Goal: Task Accomplishment & Management: Complete application form

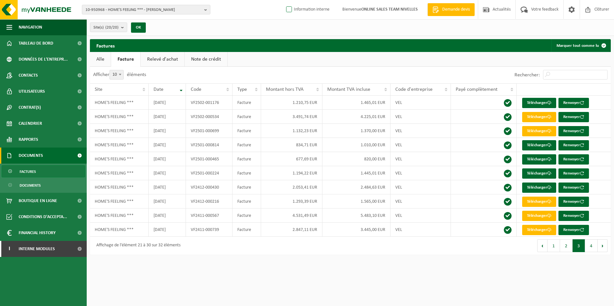
click at [285, 10] on label "Information interne" at bounding box center [307, 10] width 45 height 10
click at [284, 0] on input "Information interne" at bounding box center [283, 0] width 0 height 0
checkbox input "true"
drag, startPoint x: 21, startPoint y: 238, endPoint x: 19, endPoint y: 243, distance: 5.3
click at [21, 238] on span "Financial History" at bounding box center [37, 233] width 37 height 16
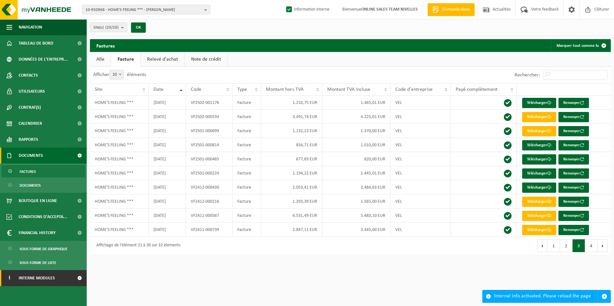
click at [26, 276] on span "Interne modules" at bounding box center [37, 278] width 36 height 16
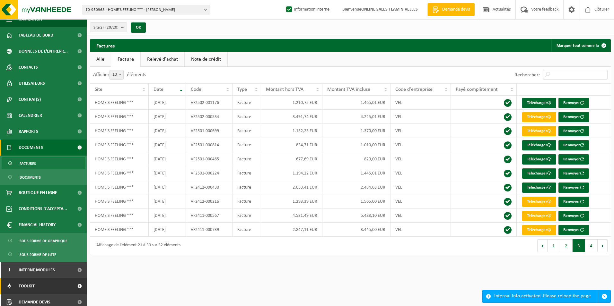
scroll to position [12, 0]
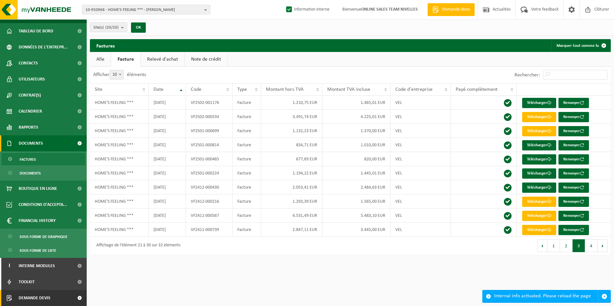
click at [40, 296] on span "Demande devis" at bounding box center [35, 298] width 32 height 16
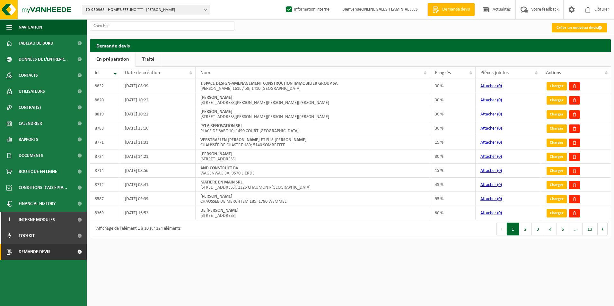
click at [556, 28] on link "Créer un nouveau devis" at bounding box center [578, 27] width 55 height 9
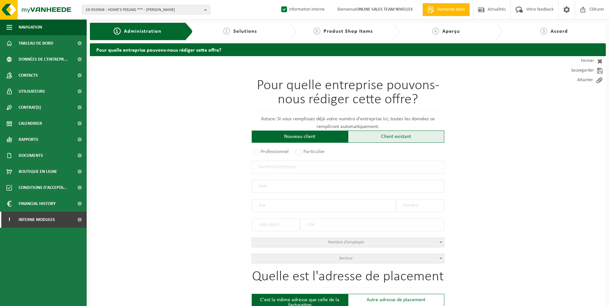
click at [360, 139] on div "Client existant" at bounding box center [396, 137] width 96 height 12
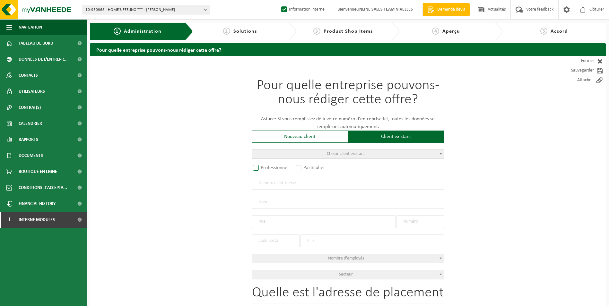
click at [255, 164] on label "Professionnel" at bounding box center [271, 167] width 39 height 9
click at [262, 166] on input "Professionnel" at bounding box center [264, 168] width 4 height 4
radio input "true"
click at [288, 179] on input "text" at bounding box center [348, 183] width 193 height 13
click at [298, 181] on input "text" at bounding box center [348, 183] width 193 height 13
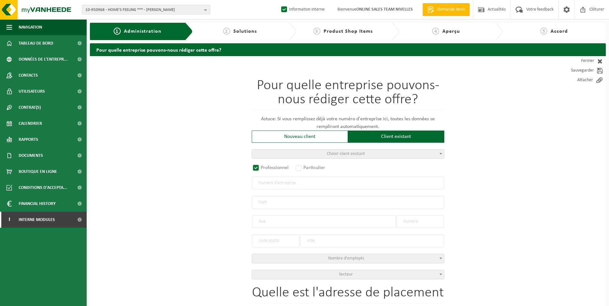
paste input "0871.833.624"
type input "0871.833.624"
radio input "false"
select select
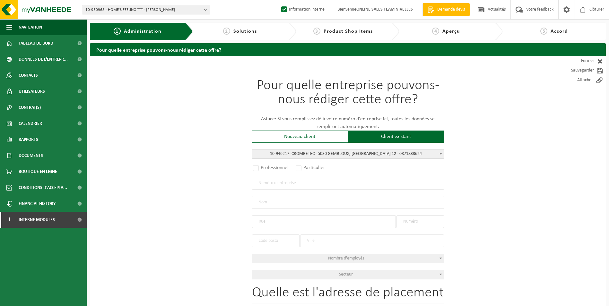
type input "CROMBETEC SRL"
type input "RUE DES POIRIERS, SAUV."
type input "12"
type input "5030"
type input "GEMBLOUX"
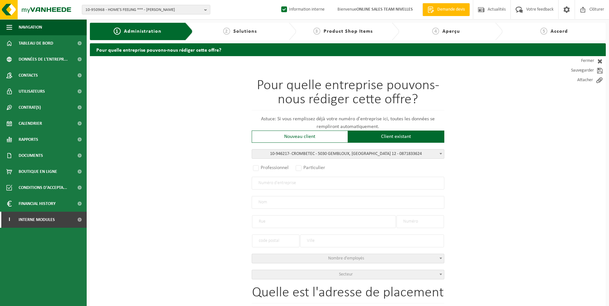
type input "2171565625"
radio input "true"
select select "148388"
type input "0871.833.624"
type input "CROMBETEC"
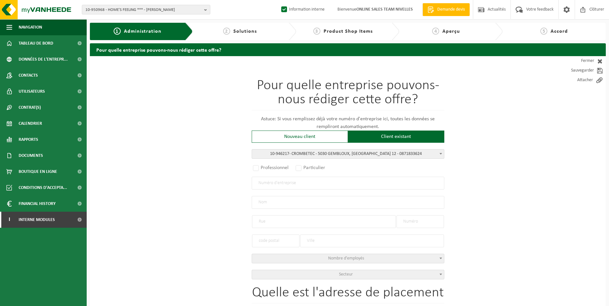
type input "RUE DES POIRIERS"
type input "12"
type input "5030"
type input "GEMBLOUX"
select select "11"
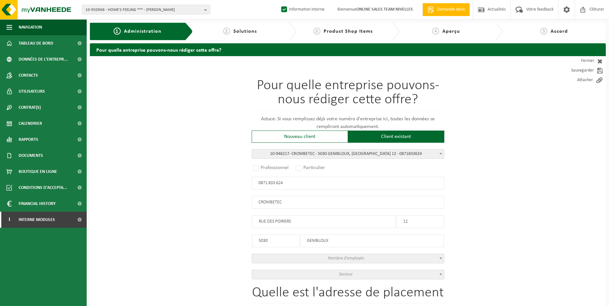
type input "CROMBETEC"
type input "RUE DES POIRIERS"
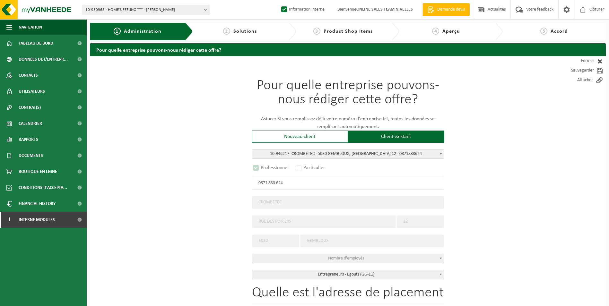
type input "0871.833.624"
select select "D"
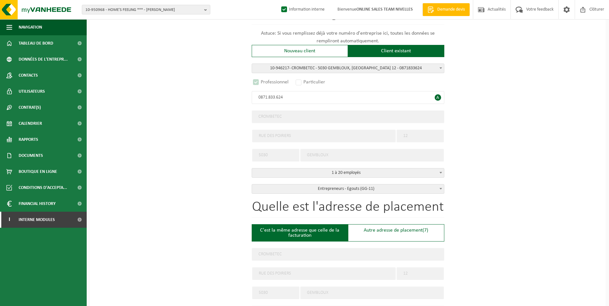
scroll to position [160, 0]
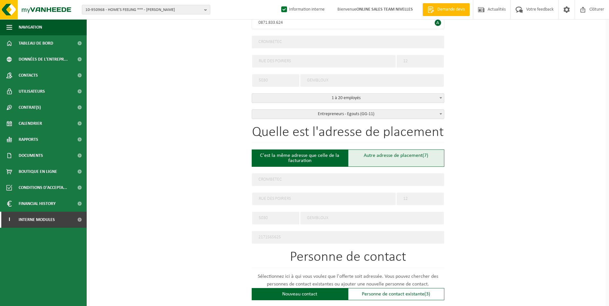
click at [389, 154] on div "Autre adresse de placement (7)" at bounding box center [396, 158] width 96 height 17
type input "Chantier -"
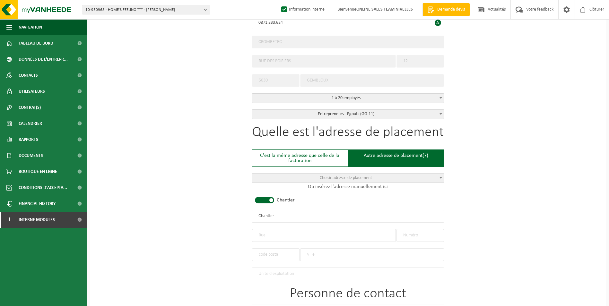
click at [267, 202] on span at bounding box center [264, 200] width 19 height 6
click at [259, 218] on input "text" at bounding box center [348, 216] width 193 height 13
type input "c"
type input "CROMBETEC"
click at [269, 237] on input "text" at bounding box center [324, 235] width 144 height 13
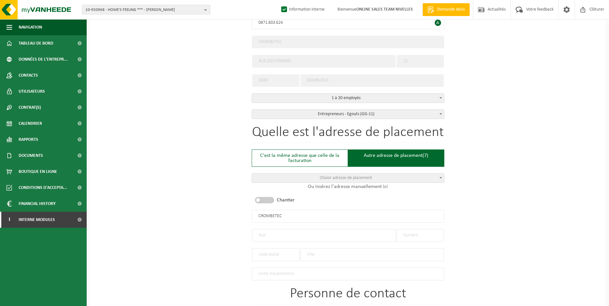
paste input "RUE RAPHAEL 14 1070 ANDERLECHT BEL"
type input "RUE RAPHAEL 14 1070 ANDERLECHT BEL"
click at [418, 229] on input "text" at bounding box center [419, 235] width 47 height 13
type input "14"
click at [268, 255] on input "text" at bounding box center [275, 254] width 47 height 13
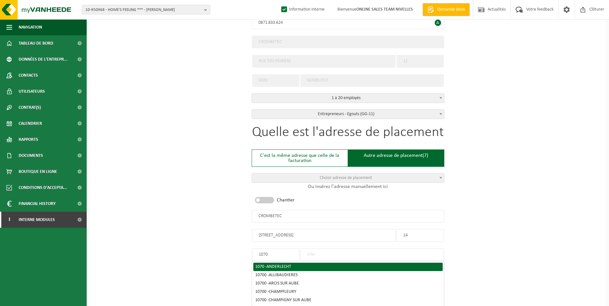
type input "1070"
click at [272, 265] on span "ANDERLECHT" at bounding box center [278, 266] width 25 height 5
type input "ANDERLECHT"
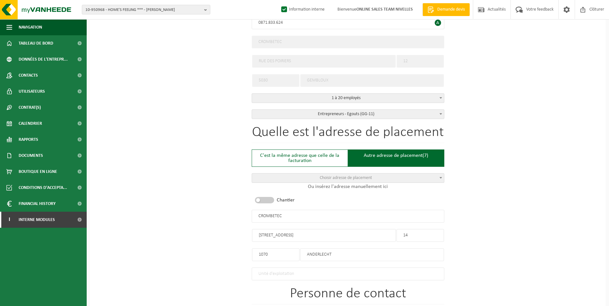
drag, startPoint x: 340, startPoint y: 233, endPoint x: 283, endPoint y: 235, distance: 56.5
click at [283, 235] on input "RUE RAPHAEL 14 1070 ANDERLECHT BEL" at bounding box center [324, 235] width 144 height 13
type input "RUE RAPHAEL"
click at [287, 215] on input "CROMBETEC" at bounding box center [348, 216] width 193 height 13
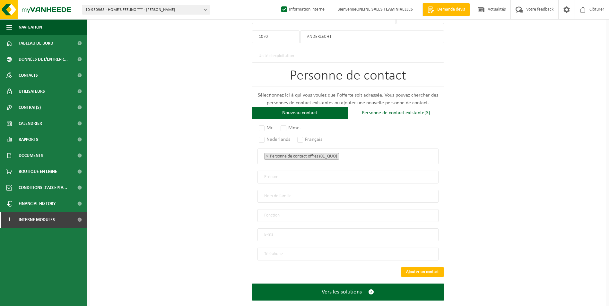
scroll to position [387, 0]
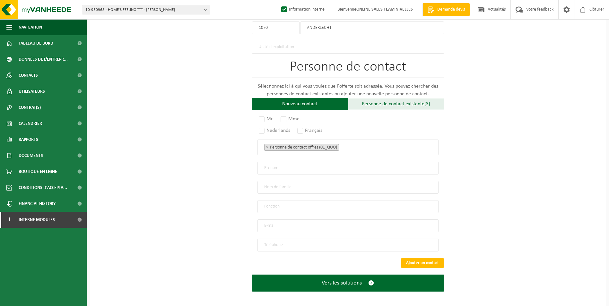
type input "CROMBETEC-[GEOGRAPHIC_DATA]"
click at [398, 102] on div "Personne de contact existante (3)" at bounding box center [396, 104] width 96 height 12
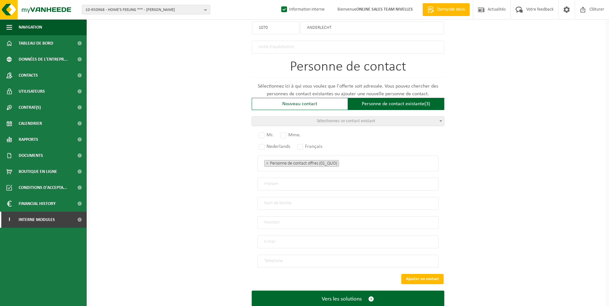
click at [383, 121] on span "Sélectionnez un contact existant" at bounding box center [348, 121] width 192 height 9
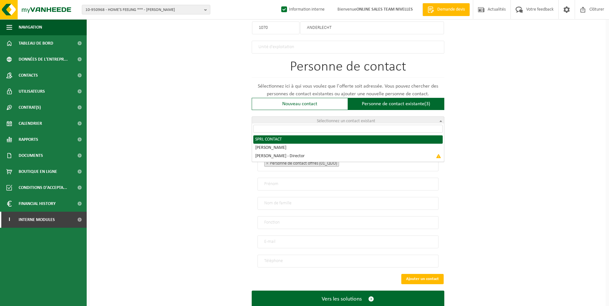
radio input "true"
select select "{"code":"10-952359","firstname":"CONTACT","surname":"SPRL","gender":"Unknown","…"
type input "CONTACT"
type input "SPRL"
type input "amine@crombetec.be"
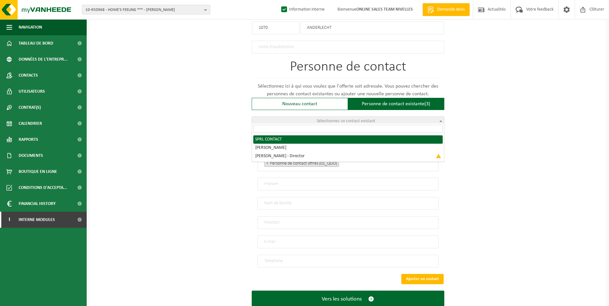
type input "0032 477 37 99 02"
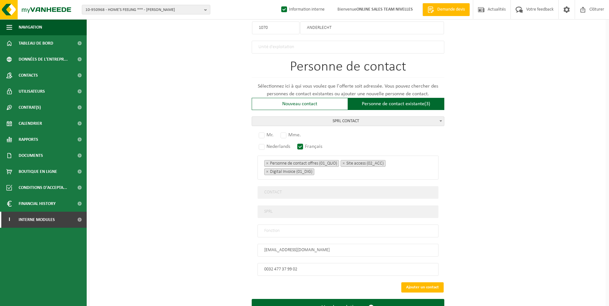
click at [276, 231] on input "text" at bounding box center [347, 231] width 181 height 13
type input "CONTACT"
click at [263, 132] on label "Mr." at bounding box center [266, 135] width 18 height 9
radio input "true"
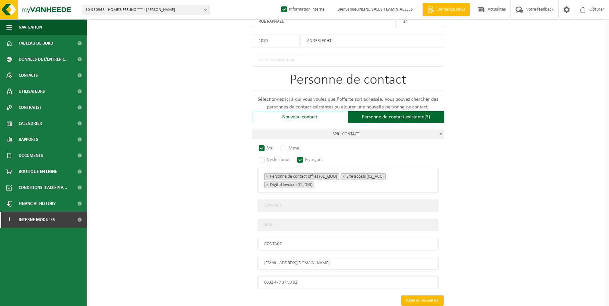
scroll to position [412, 0]
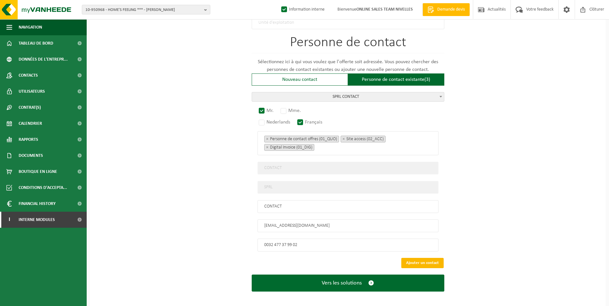
click at [410, 258] on button "Ajouter un contact" at bounding box center [422, 263] width 42 height 10
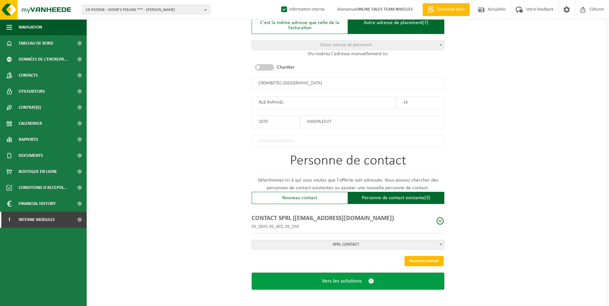
click at [332, 282] on button "Vers les solutions" at bounding box center [348, 281] width 193 height 17
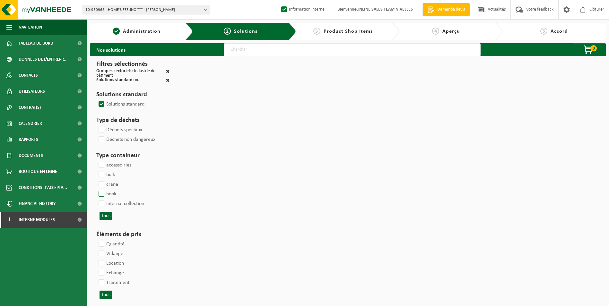
click at [100, 194] on label "hook" at bounding box center [106, 194] width 19 height 10
click at [96, 189] on input "hook" at bounding box center [96, 189] width 0 height 0
checkbox input "true"
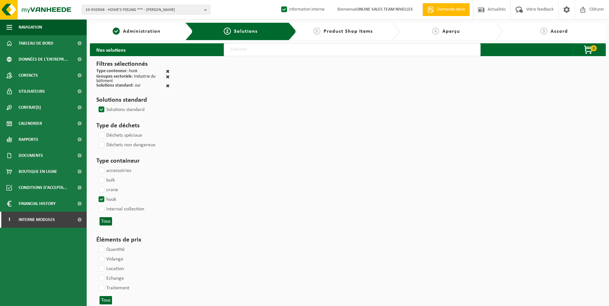
select select
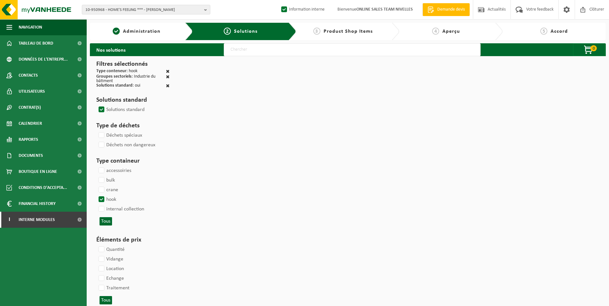
select select
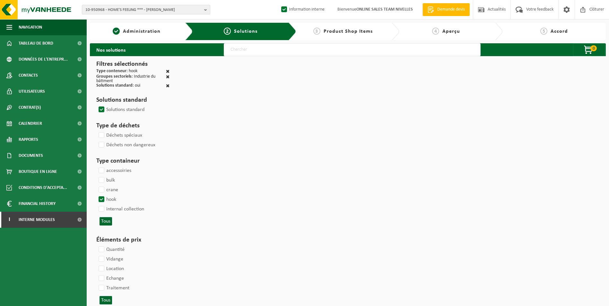
select select
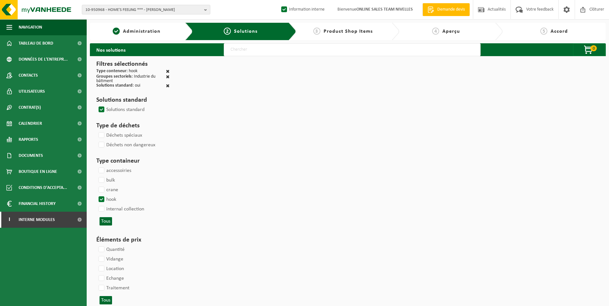
select select
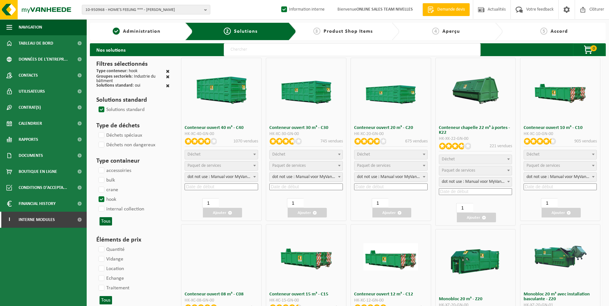
select select
select select "25"
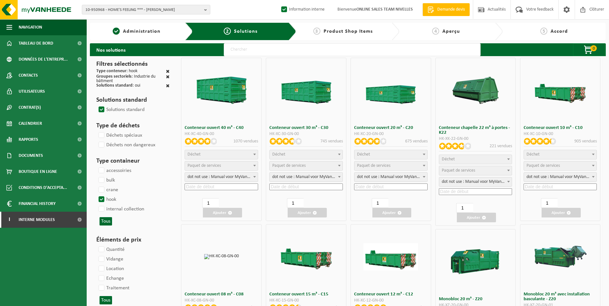
select select "7"
select select "25"
select select "7"
select select "25"
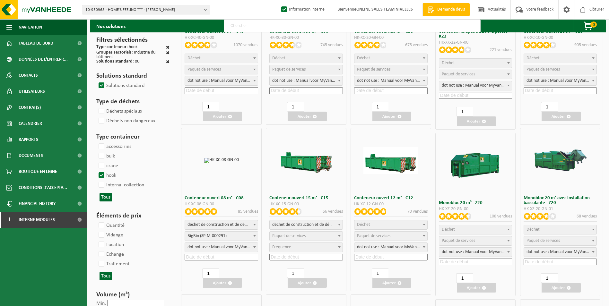
click at [323, 227] on span "déchet de construction et de démolition mélangé (inerte et non inerte)" at bounding box center [306, 224] width 73 height 9
select select
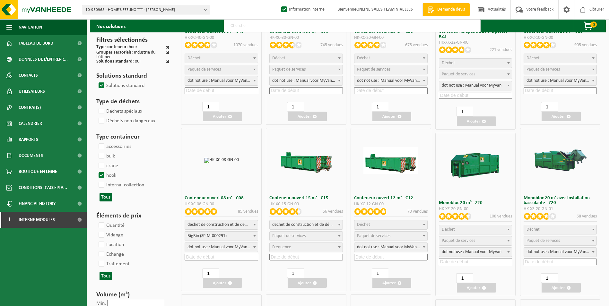
click at [311, 234] on span "Paquet de services" at bounding box center [306, 236] width 73 height 9
select select "197"
select select "25"
click at [294, 257] on input at bounding box center [305, 257] width 73 height 7
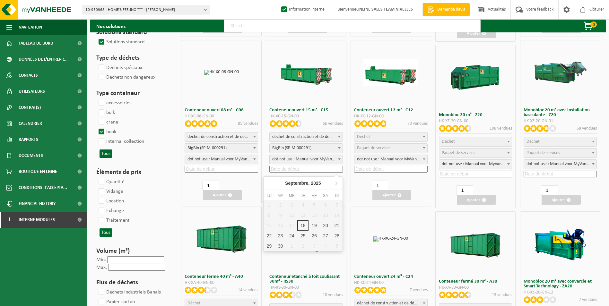
scroll to position [225, 0]
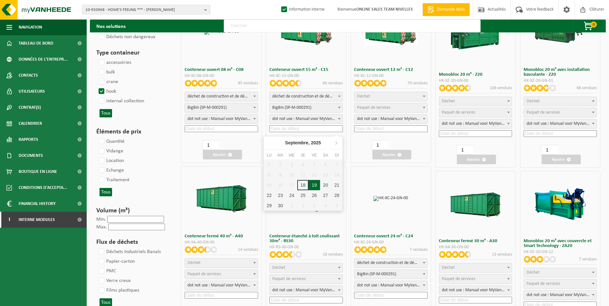
click at [318, 186] on div "19" at bounding box center [313, 185] width 11 height 10
type input "2025-09-19"
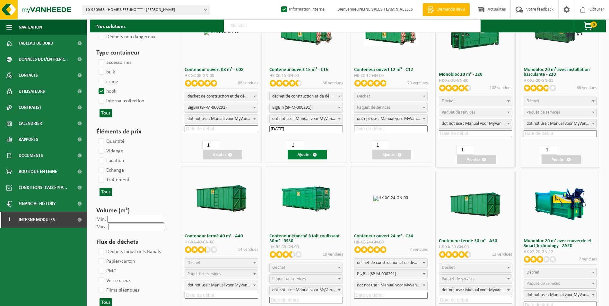
click at [306, 159] on button "Ajouter" at bounding box center [307, 155] width 39 height 10
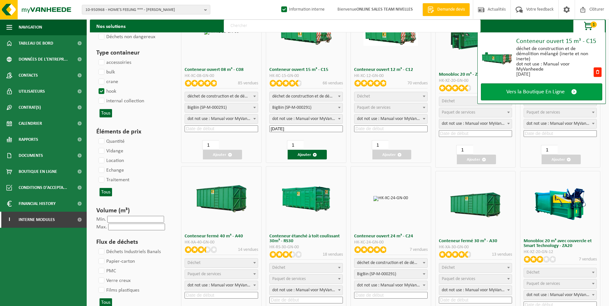
click at [521, 95] on span "Vers la Boutique En Ligne" at bounding box center [535, 92] width 58 height 7
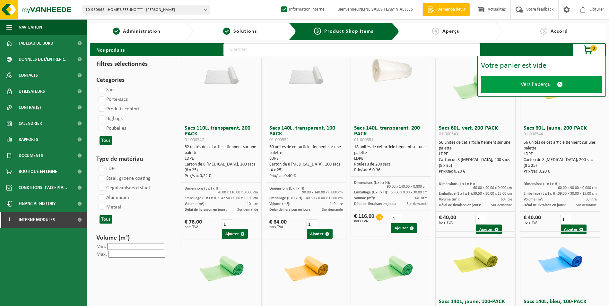
click at [523, 82] on span "Vers l'aperçu" at bounding box center [536, 84] width 30 height 7
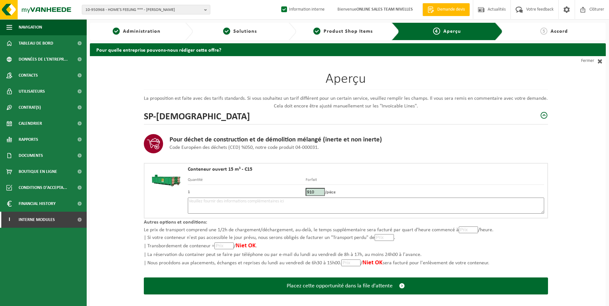
click at [424, 208] on textarea at bounding box center [366, 206] width 356 height 16
type textarea "p"
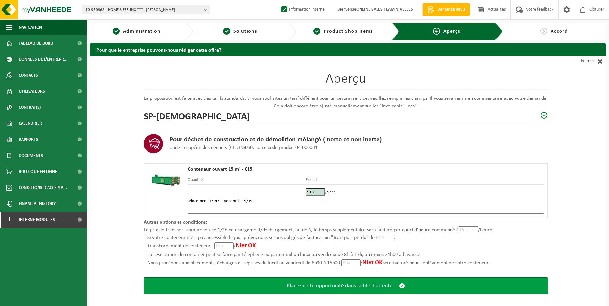
type textarea "Placement 15m3 tt venant le 19/09"
click at [368, 287] on span "Placez cette opportunité dans la file d'attente" at bounding box center [340, 286] width 106 height 7
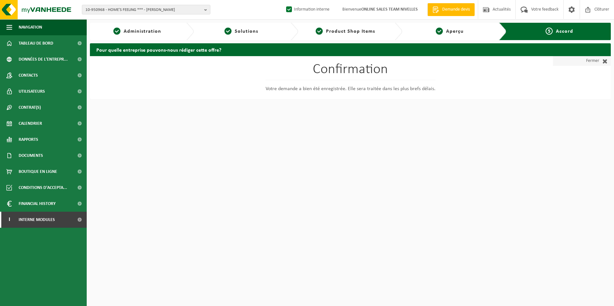
click at [593, 64] on link "Fermer" at bounding box center [582, 61] width 58 height 10
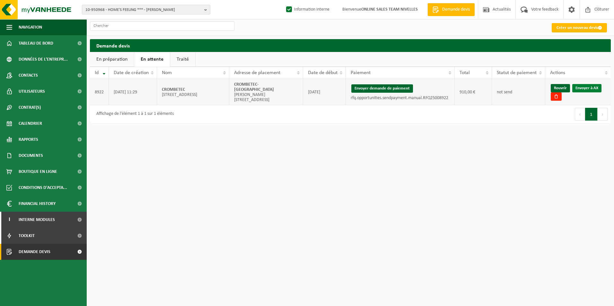
click at [585, 90] on link "Envoyer à AX" at bounding box center [586, 88] width 29 height 8
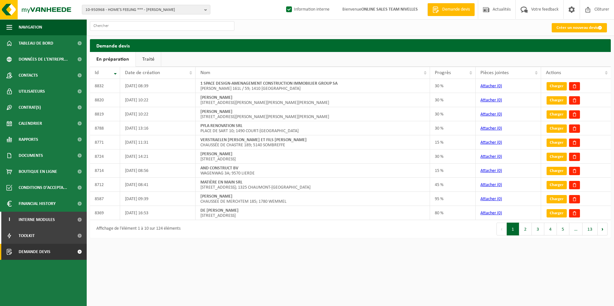
click at [148, 58] on link "Traité" at bounding box center [148, 59] width 25 height 15
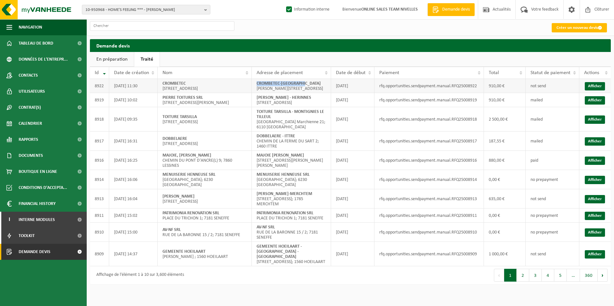
drag, startPoint x: 256, startPoint y: 83, endPoint x: 313, endPoint y: 84, distance: 56.8
click at [313, 84] on td "CROMBETEC-ANDERLECHT [PERSON_NAME][STREET_ADDRESS]" at bounding box center [291, 86] width 79 height 14
copy strong "CROMBETEC-[GEOGRAPHIC_DATA]"
